Goal: Transaction & Acquisition: Book appointment/travel/reservation

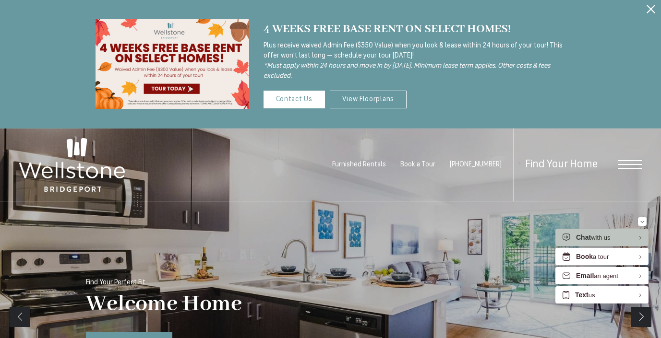
click at [649, 7] on icon "Close Alert" at bounding box center [650, 9] width 9 height 9
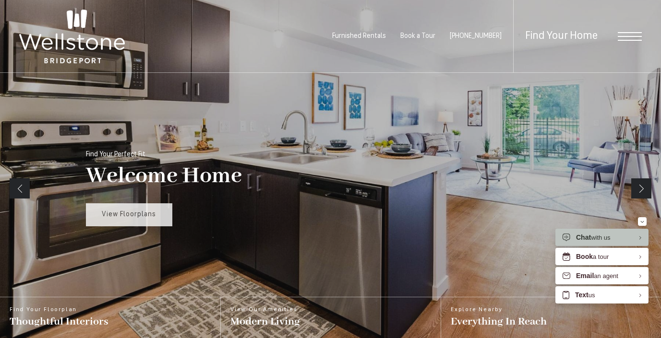
click at [86, 222] on link "View Floorplans" at bounding box center [129, 214] width 86 height 23
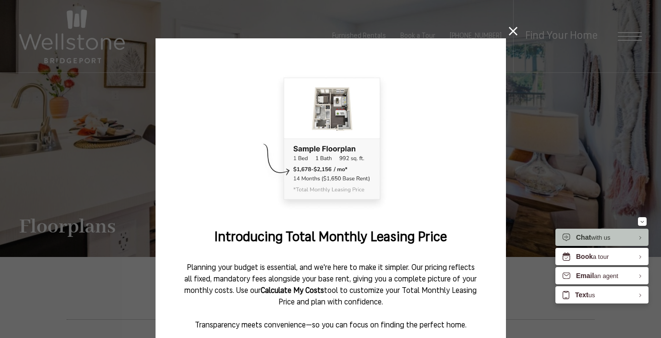
click at [509, 33] on icon at bounding box center [513, 31] width 9 height 9
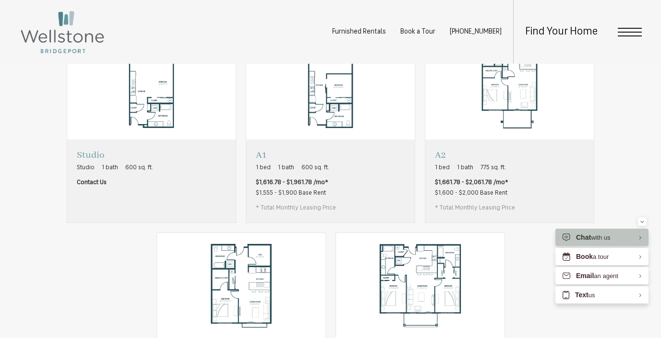
scroll to position [517, 0]
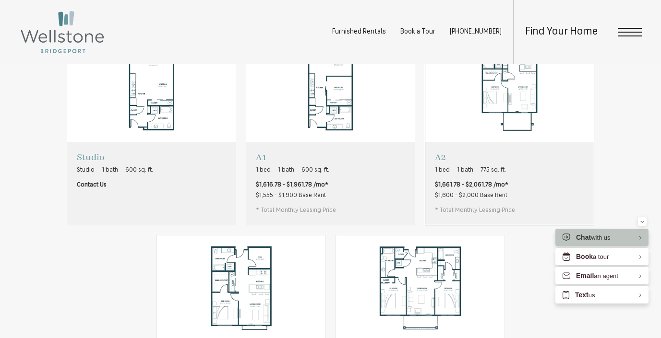
click at [537, 142] on img "View floorplan A2" at bounding box center [509, 89] width 168 height 106
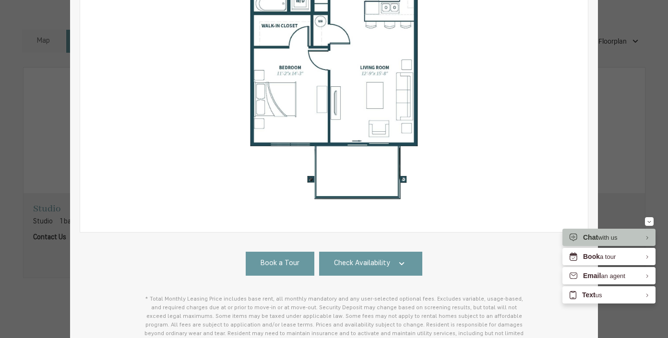
scroll to position [293, 0]
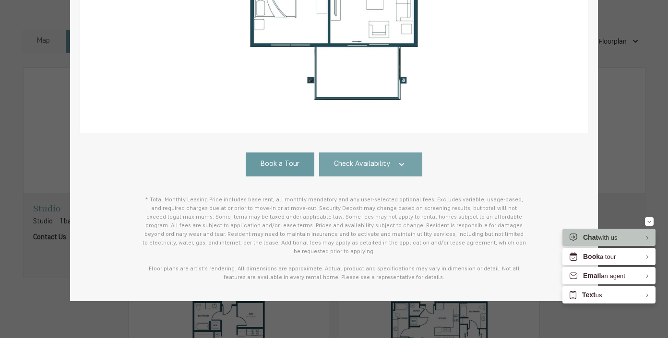
click at [347, 161] on span "Check Availability" at bounding box center [362, 164] width 56 height 11
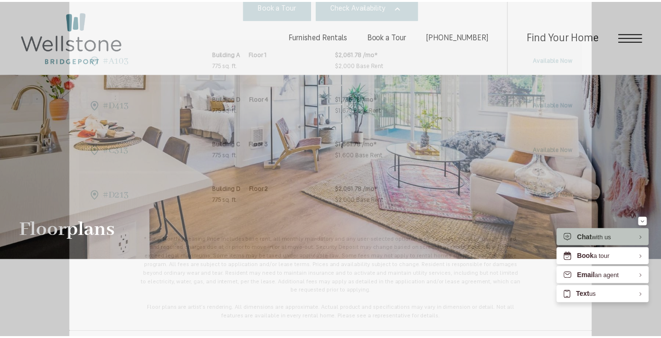
scroll to position [517, 0]
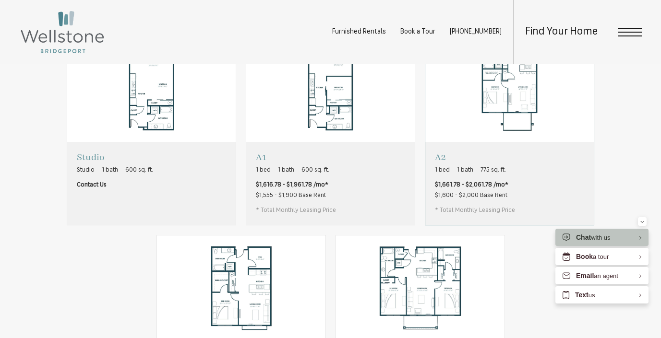
click at [466, 142] on img "View floorplan A2" at bounding box center [509, 89] width 168 height 106
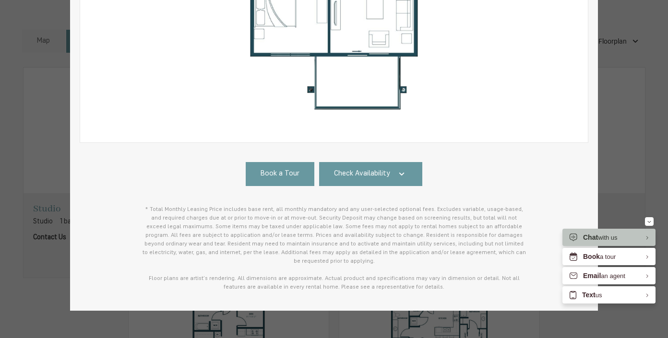
scroll to position [293, 0]
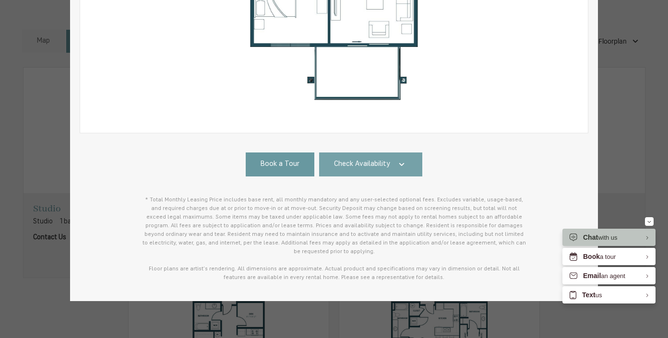
click at [412, 162] on link "Check Availability" at bounding box center [371, 165] width 104 height 24
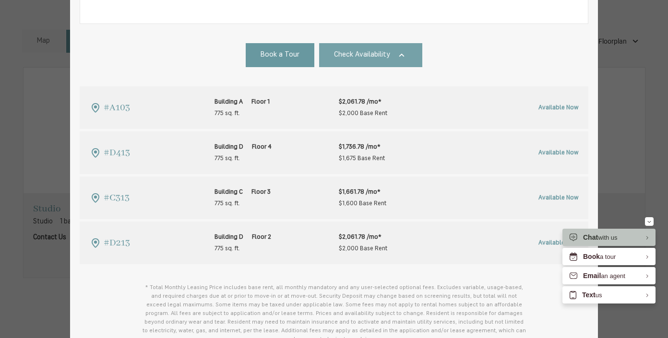
scroll to position [451, 0]
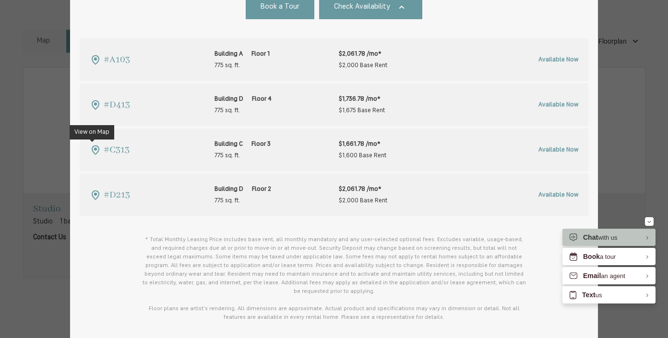
click at [94, 148] on icon at bounding box center [95, 149] width 3 height 3
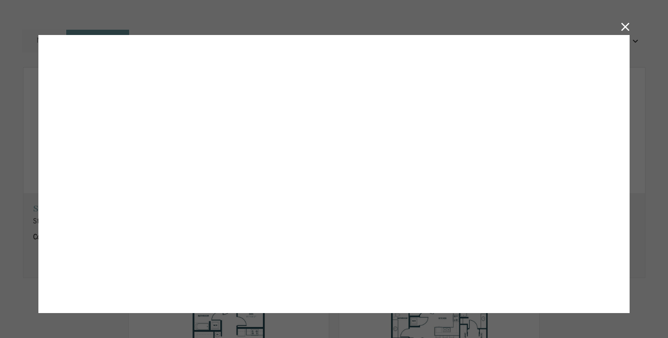
click at [627, 24] on button "You can close this modal content with the ESC key" at bounding box center [625, 27] width 9 height 9
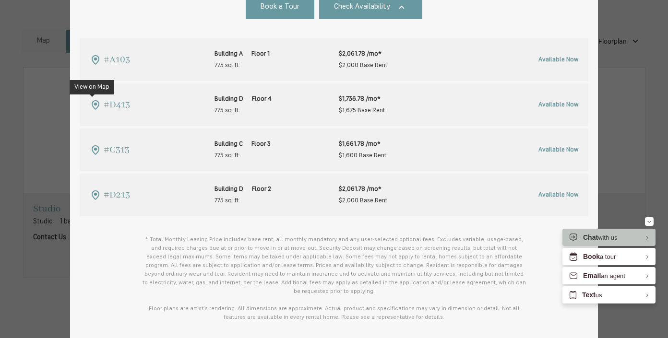
click at [94, 103] on icon at bounding box center [96, 105] width 12 height 12
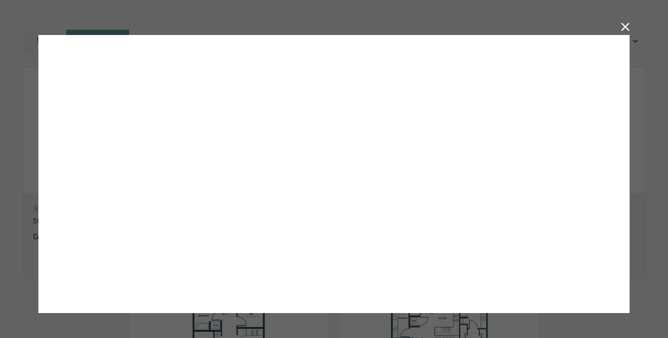
click at [624, 26] on button "You can close this modal content with the ESC key" at bounding box center [625, 27] width 9 height 9
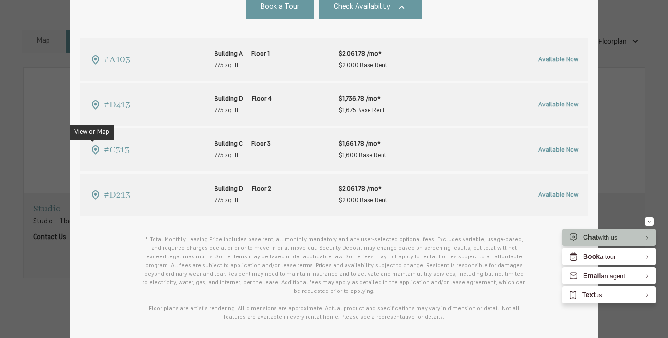
click at [94, 150] on icon at bounding box center [95, 149] width 3 height 3
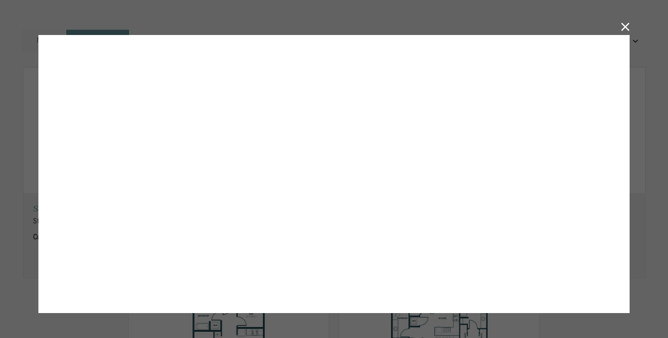
click at [625, 24] on button "You can close this modal content with the ESC key" at bounding box center [625, 27] width 9 height 9
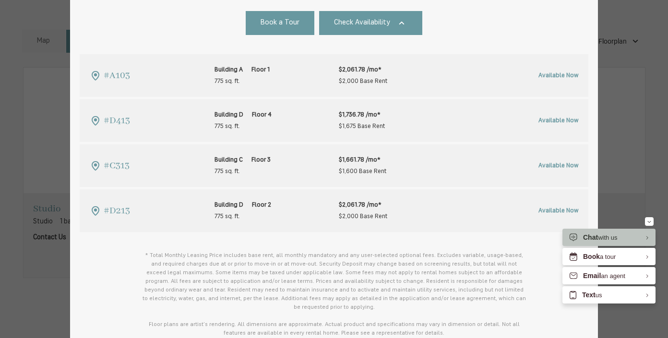
scroll to position [433, 0]
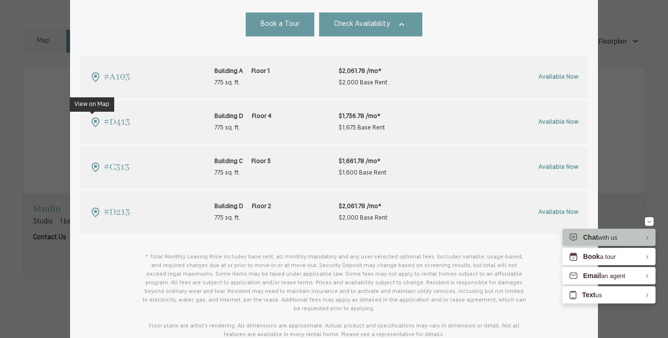
click at [90, 122] on icon at bounding box center [96, 123] width 12 height 12
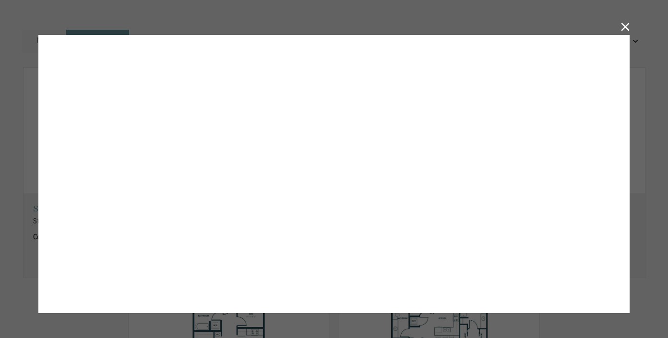
click at [627, 25] on button "You can close this modal content with the ESC key" at bounding box center [625, 27] width 9 height 9
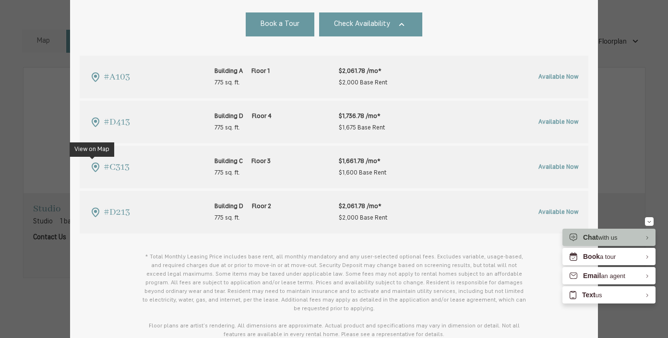
click at [92, 168] on icon at bounding box center [96, 168] width 12 height 12
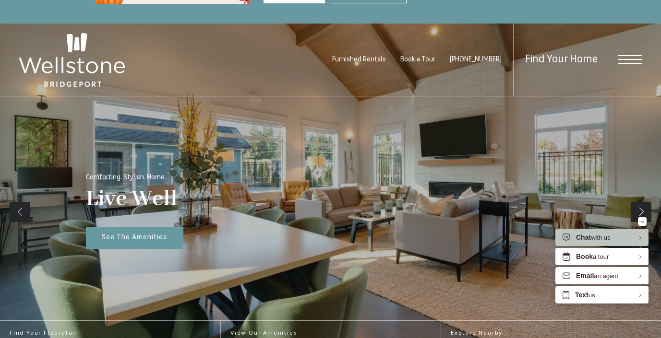
scroll to position [108, 0]
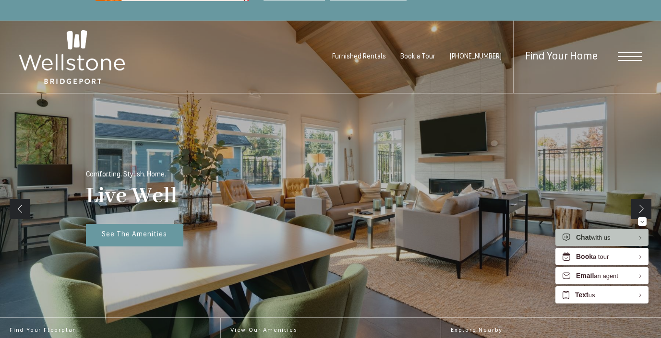
click at [620, 60] on span "Open Menu" at bounding box center [630, 56] width 24 height 9
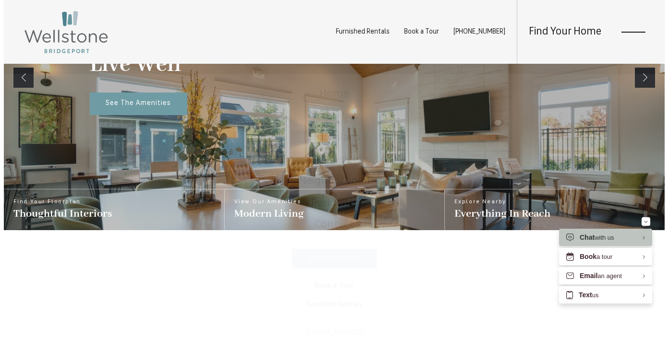
scroll to position [0, 0]
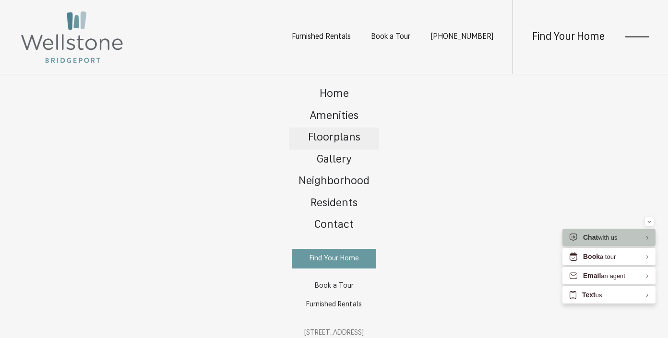
click at [334, 137] on span "Floorplans" at bounding box center [334, 137] width 52 height 11
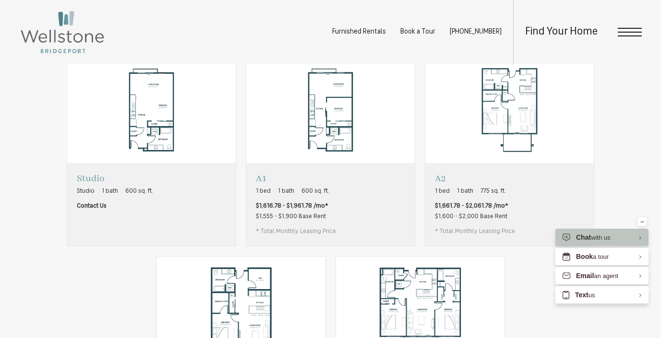
scroll to position [532, 0]
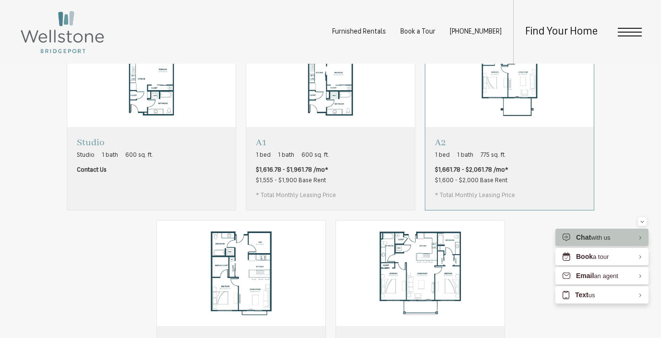
click at [487, 127] on img "View floorplan A2" at bounding box center [509, 74] width 168 height 106
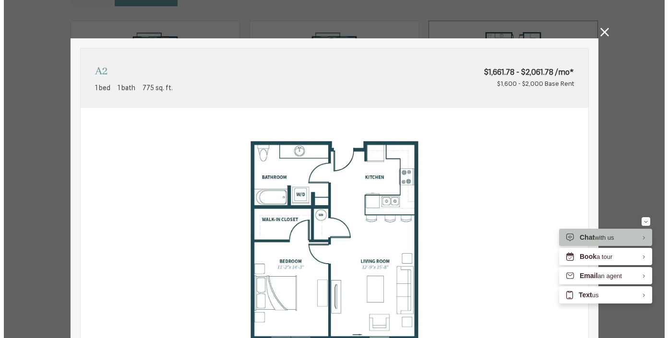
scroll to position [0, 0]
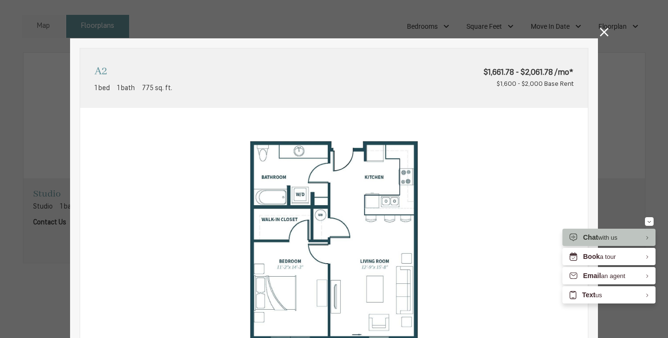
click at [600, 34] on icon at bounding box center [604, 32] width 9 height 9
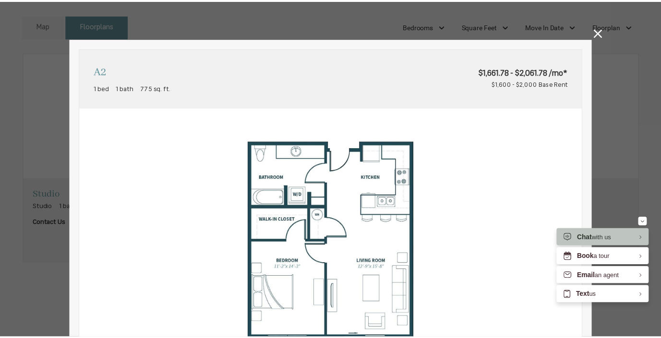
scroll to position [532, 0]
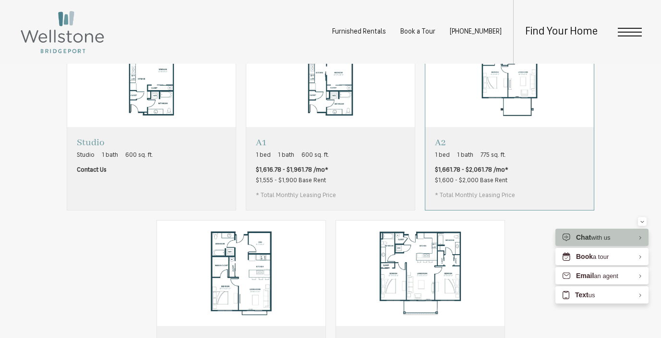
click at [534, 127] on img "View floorplan A2" at bounding box center [509, 74] width 168 height 106
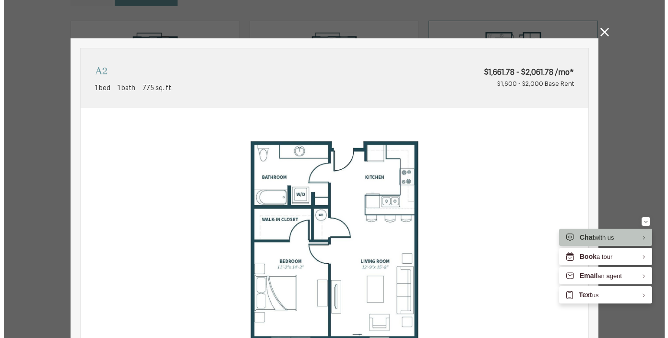
scroll to position [0, 0]
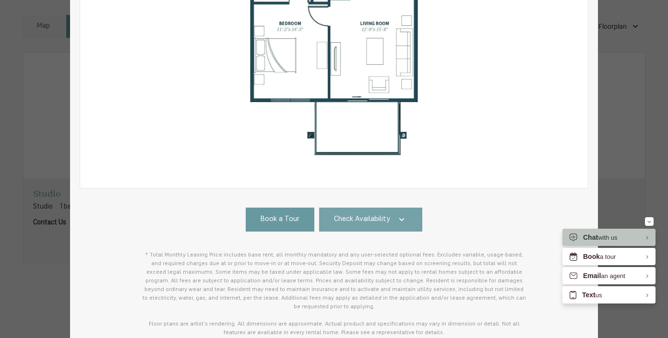
click at [370, 220] on span "Check Availability" at bounding box center [362, 220] width 56 height 11
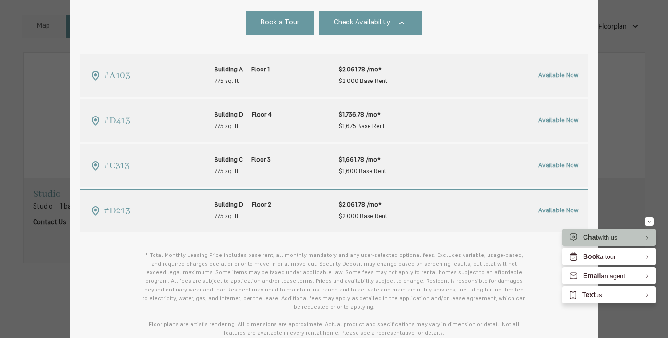
scroll to position [434, 0]
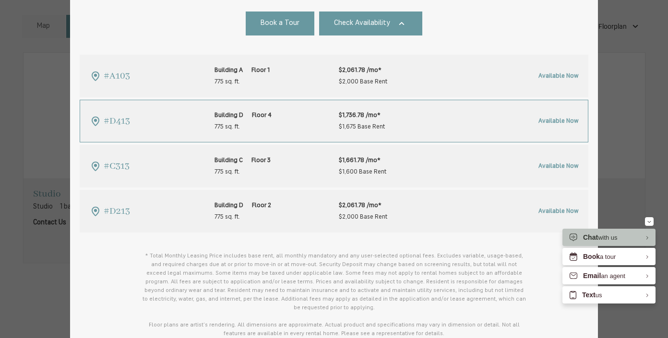
click at [546, 121] on span "Available Now" at bounding box center [558, 121] width 40 height 6
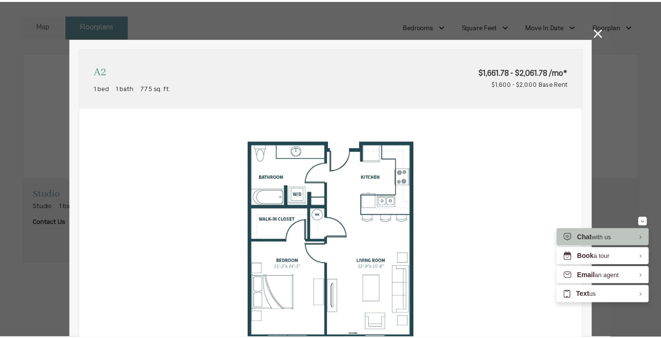
scroll to position [532, 0]
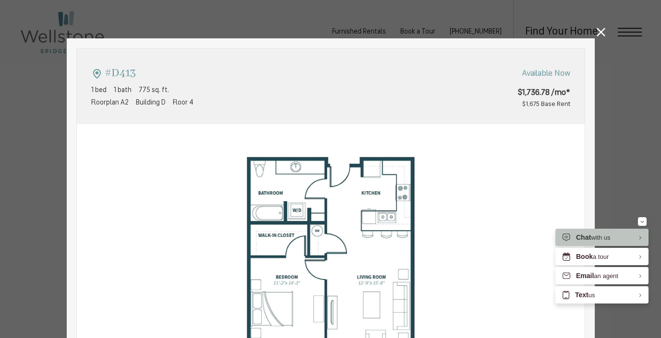
type input "**********"
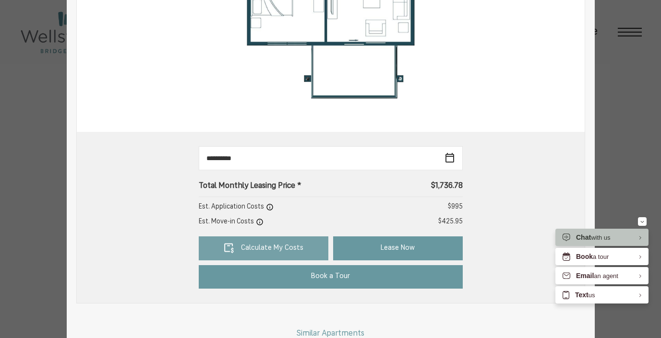
scroll to position [330, 0]
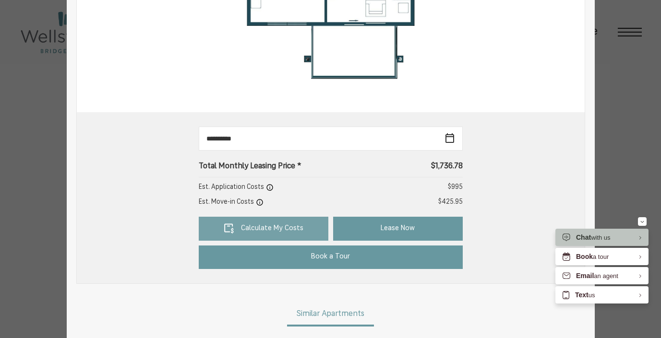
click at [260, 229] on link "Calculate My Costs" at bounding box center [264, 229] width 130 height 24
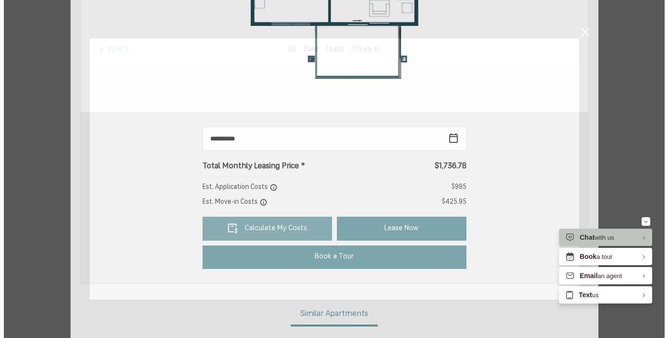
scroll to position [0, 0]
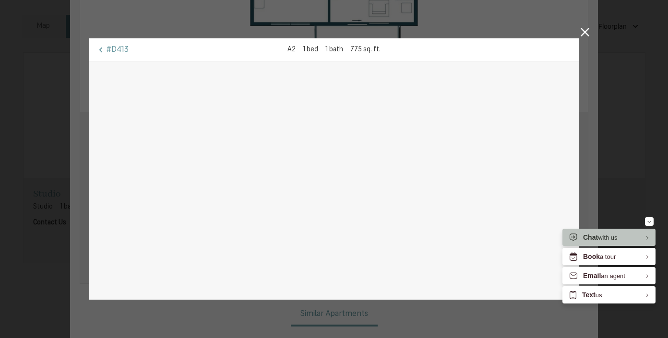
click at [581, 34] on icon at bounding box center [585, 32] width 9 height 9
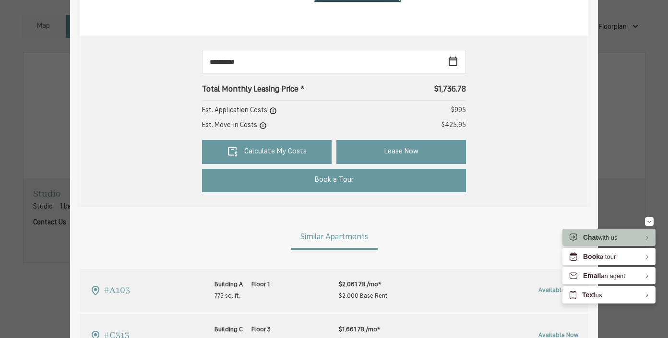
scroll to position [400, 0]
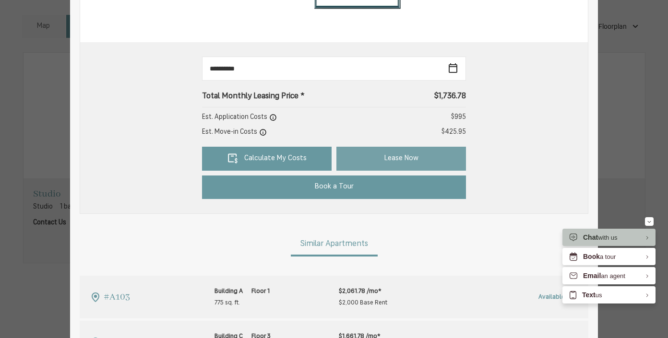
click at [399, 152] on link "Lease Now" at bounding box center [401, 159] width 130 height 24
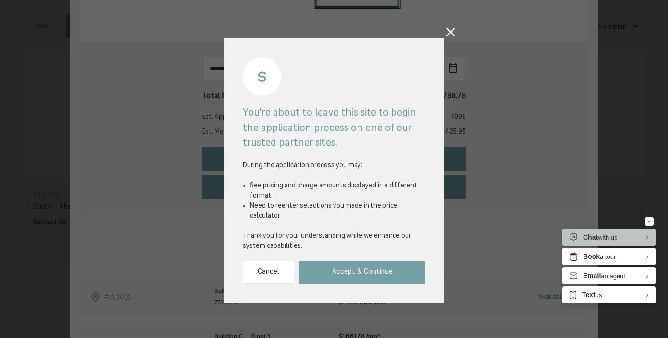
click at [371, 261] on link "Accept & Continue" at bounding box center [362, 273] width 126 height 24
